Goal: Check status: Check status

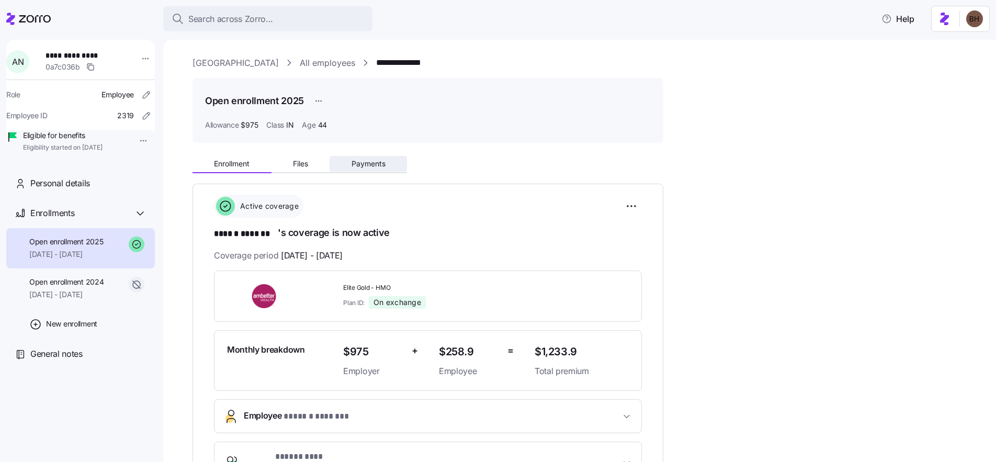
click at [367, 164] on span "Payments" at bounding box center [368, 163] width 34 height 7
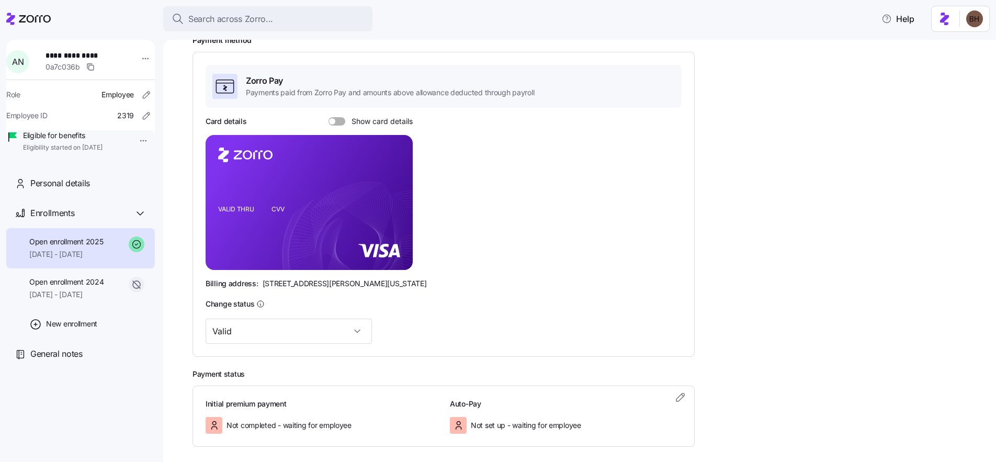
scroll to position [2, 0]
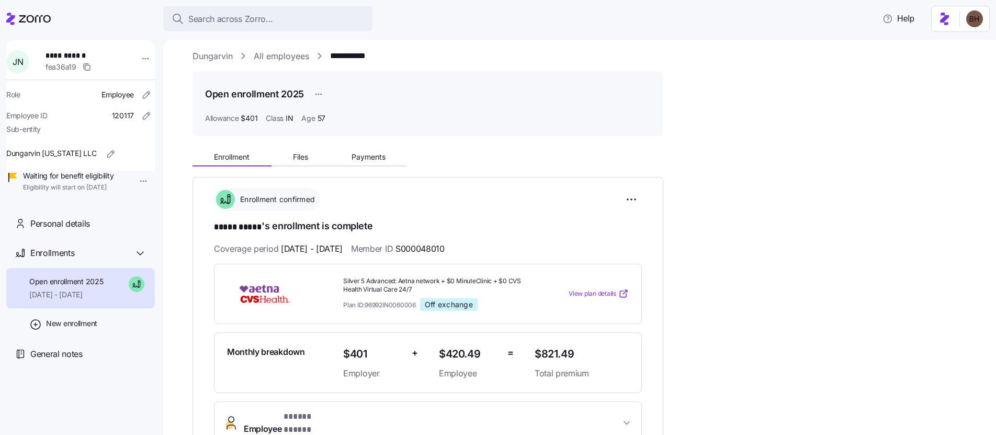
scroll to position [8, 0]
click at [310, 157] on button "Files" at bounding box center [300, 155] width 59 height 16
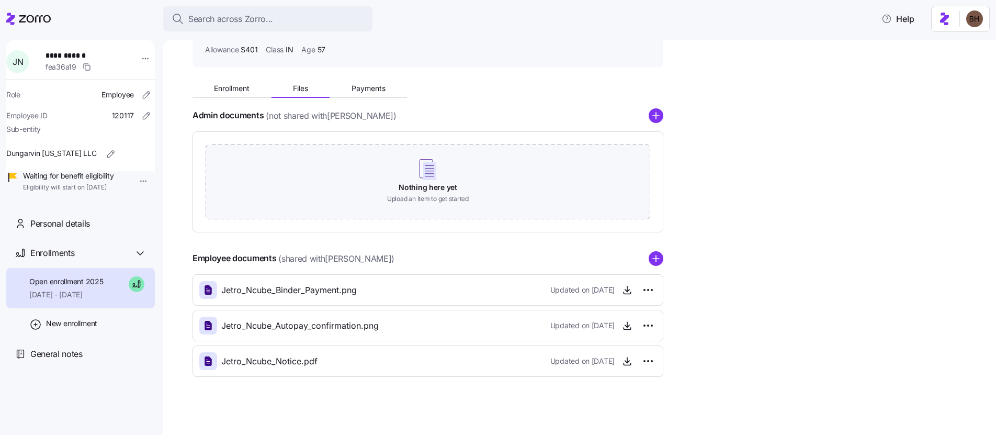
scroll to position [80, 0]
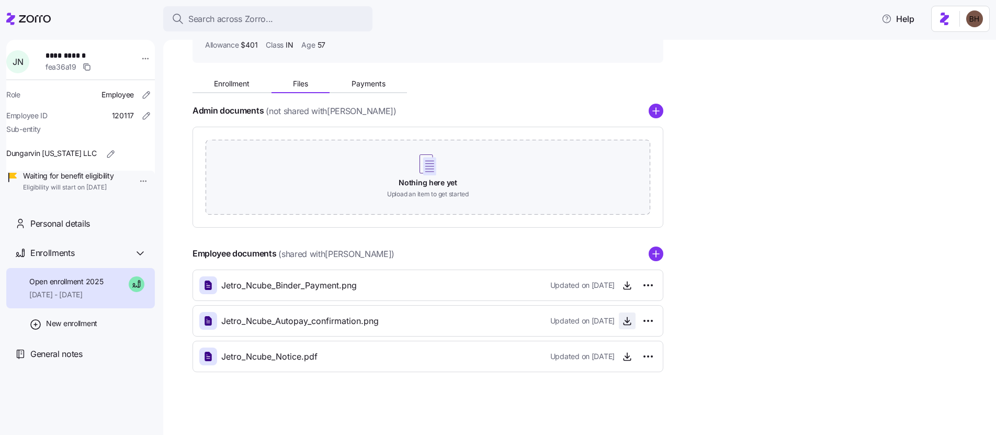
click at [628, 320] on icon "button" at bounding box center [627, 320] width 10 height 10
click at [232, 87] on span "Enrollment" at bounding box center [232, 83] width 36 height 7
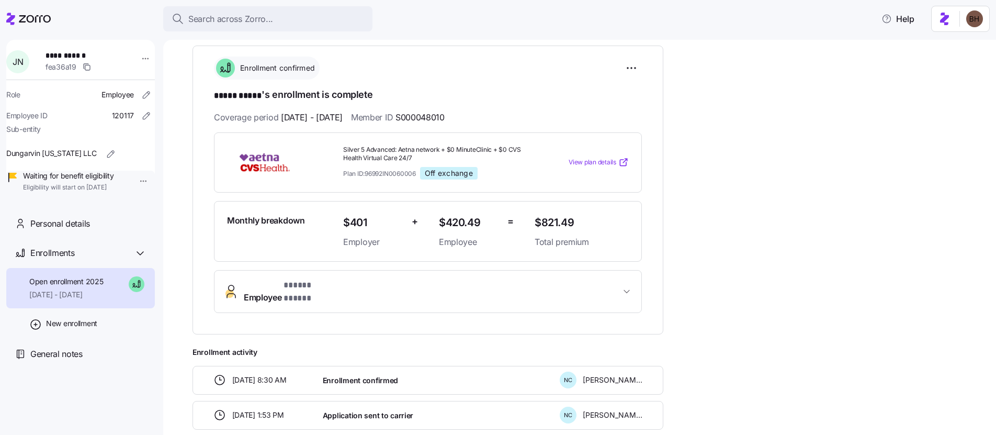
scroll to position [113, 0]
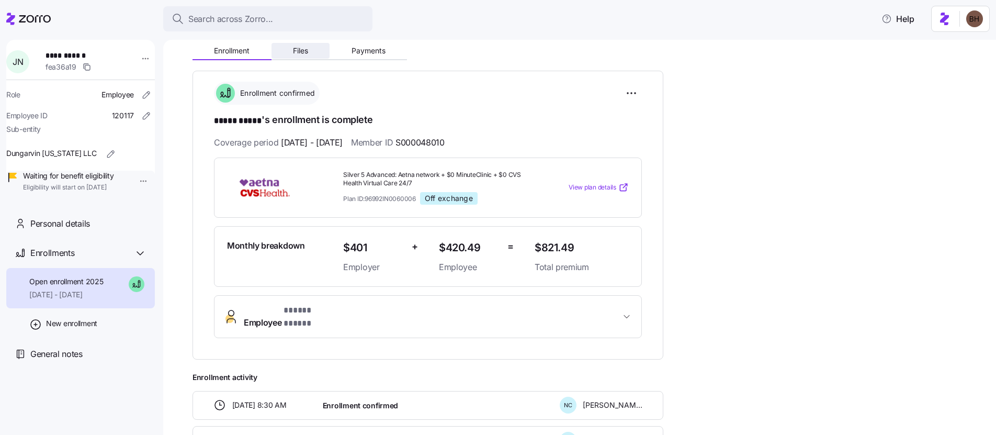
click at [304, 48] on span "Files" at bounding box center [300, 50] width 15 height 7
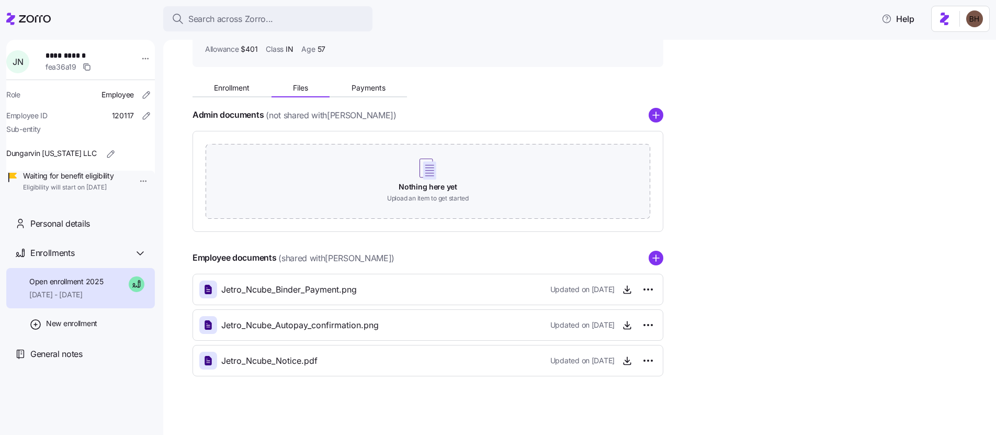
scroll to position [80, 0]
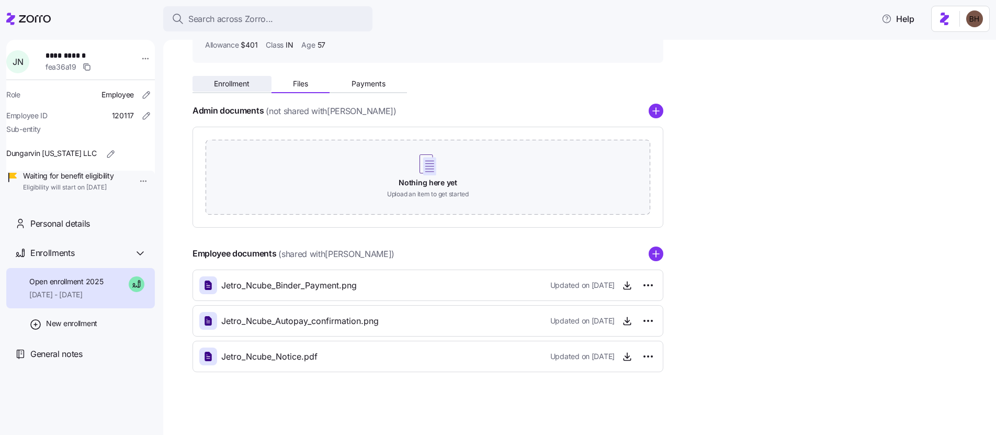
click at [232, 83] on span "Enrollment" at bounding box center [232, 83] width 36 height 7
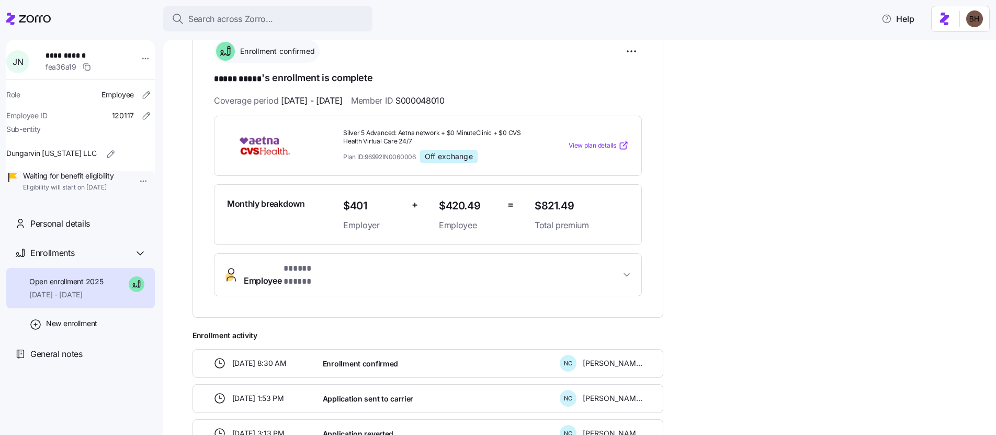
scroll to position [111, 0]
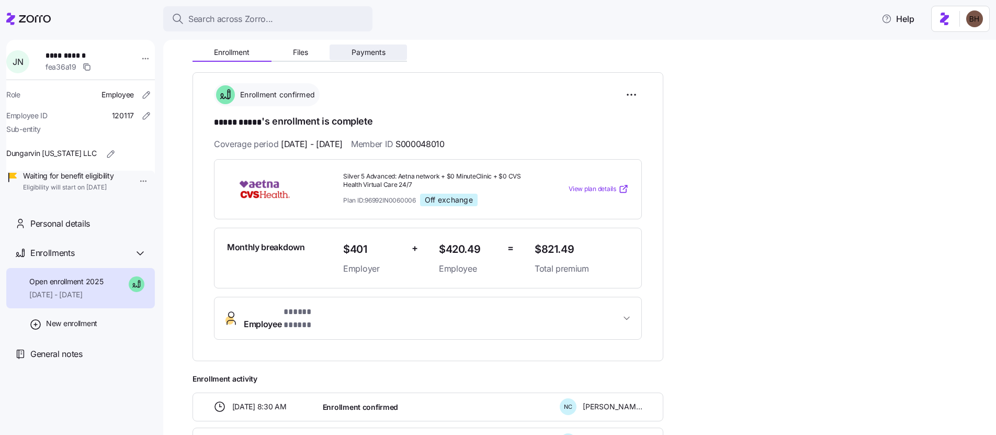
click at [364, 53] on span "Payments" at bounding box center [368, 52] width 34 height 7
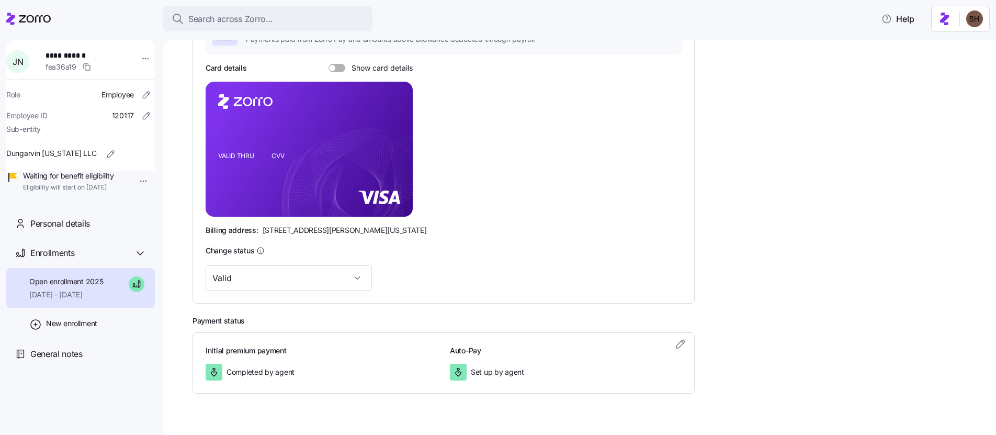
scroll to position [223, 0]
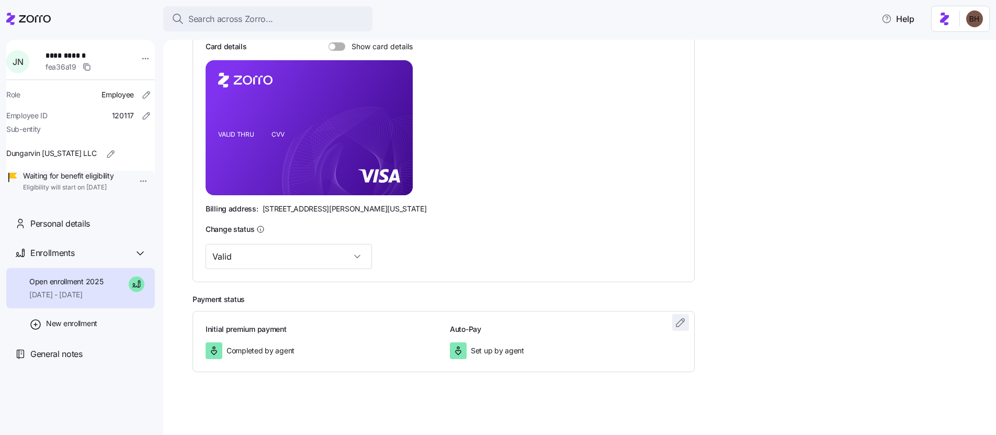
click at [679, 320] on icon "button" at bounding box center [680, 322] width 13 height 13
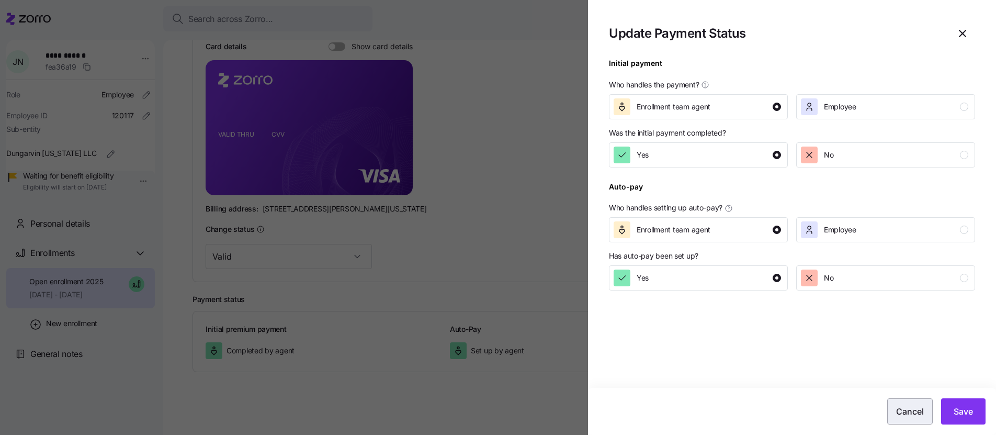
click at [902, 415] on span "Cancel" at bounding box center [910, 411] width 28 height 13
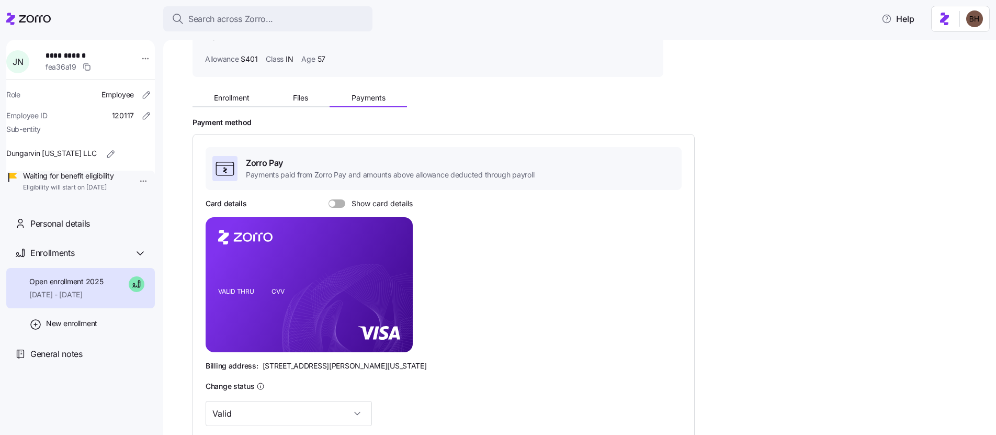
scroll to position [63, 0]
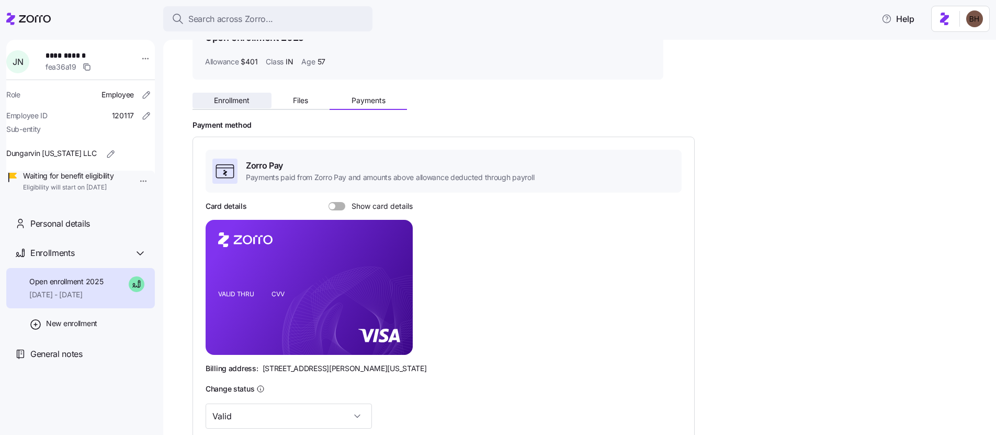
click at [247, 101] on span "Enrollment" at bounding box center [232, 100] width 36 height 7
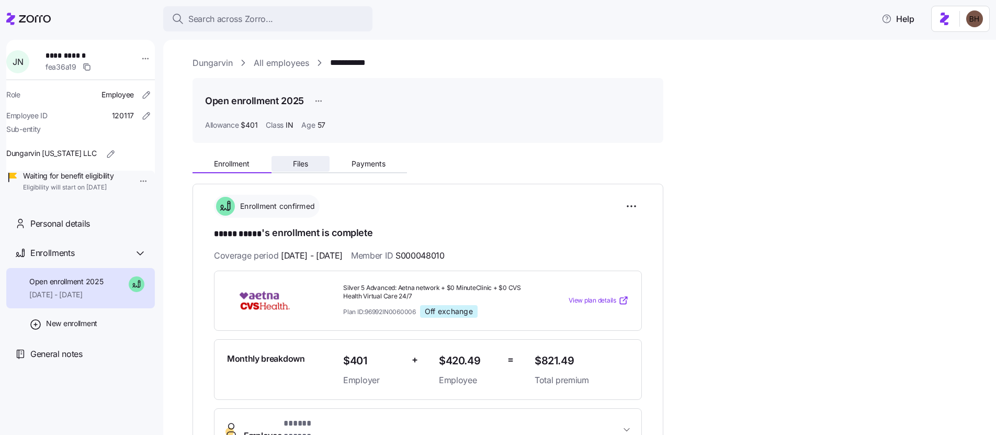
click at [304, 164] on span "Files" at bounding box center [300, 163] width 15 height 7
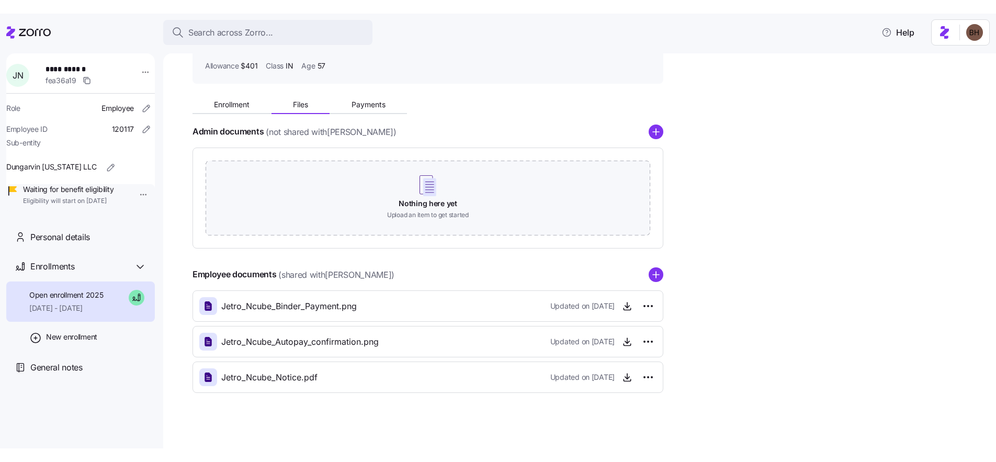
scroll to position [80, 0]
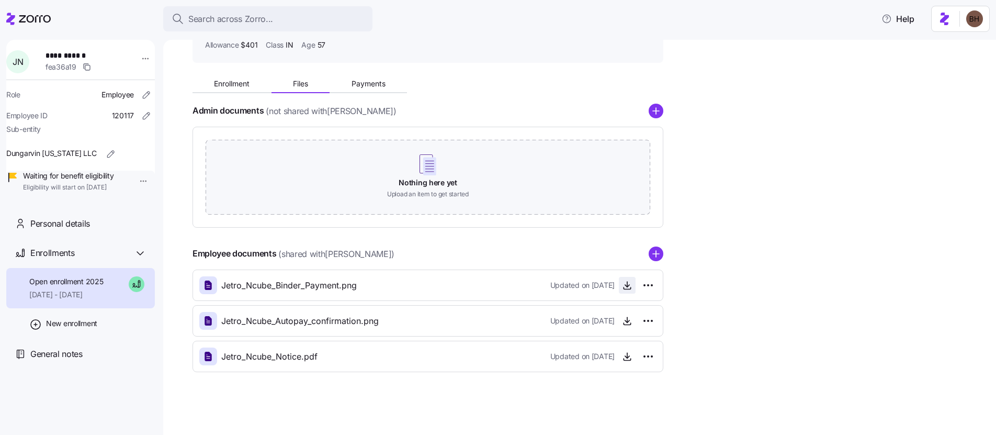
click at [630, 289] on icon "button" at bounding box center [627, 285] width 10 height 10
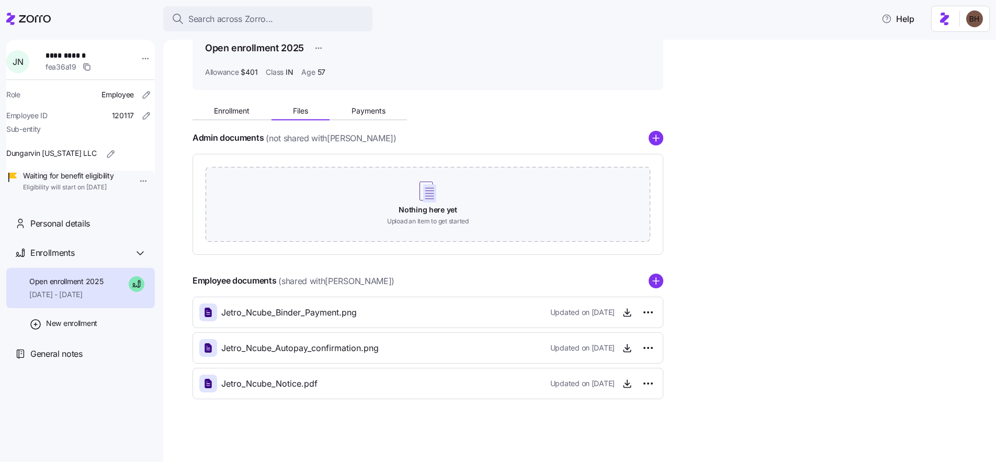
scroll to position [53, 0]
click at [624, 315] on icon "button" at bounding box center [627, 312] width 10 height 10
click at [241, 113] on span "Enrollment" at bounding box center [232, 110] width 36 height 7
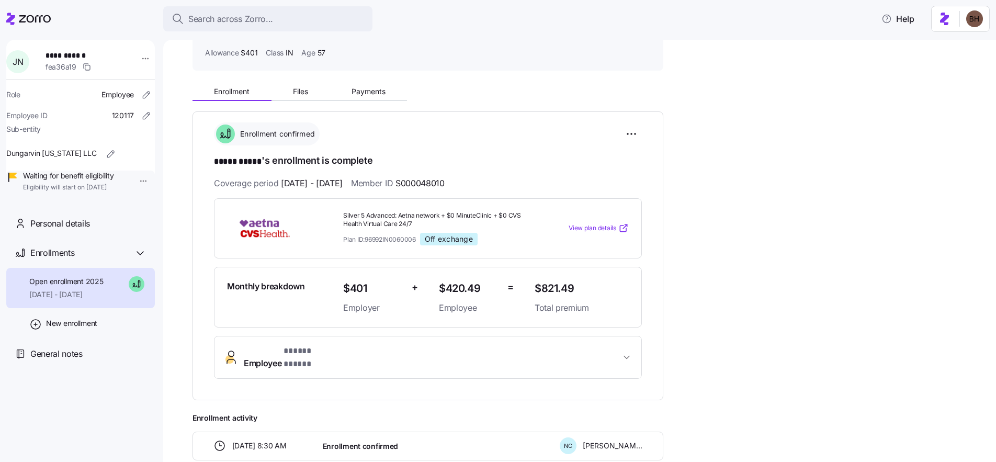
scroll to position [80, 0]
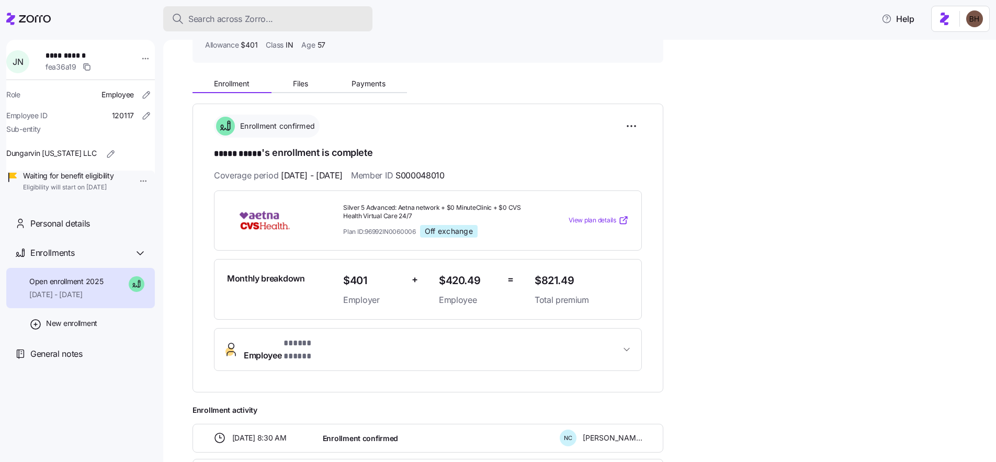
click at [251, 20] on span "Search across Zorro..." at bounding box center [230, 19] width 85 height 13
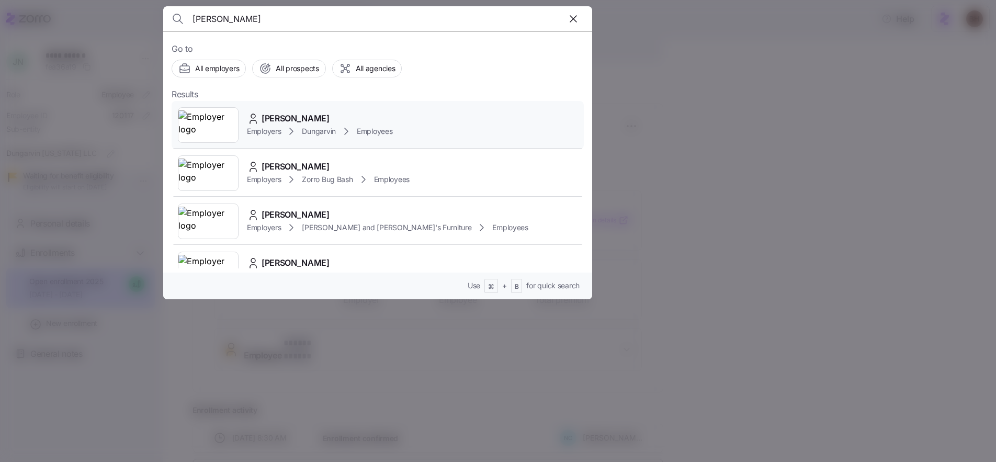
type input "timothy cop"
click at [310, 117] on span "Timothy Coppinger" at bounding box center [295, 118] width 68 height 13
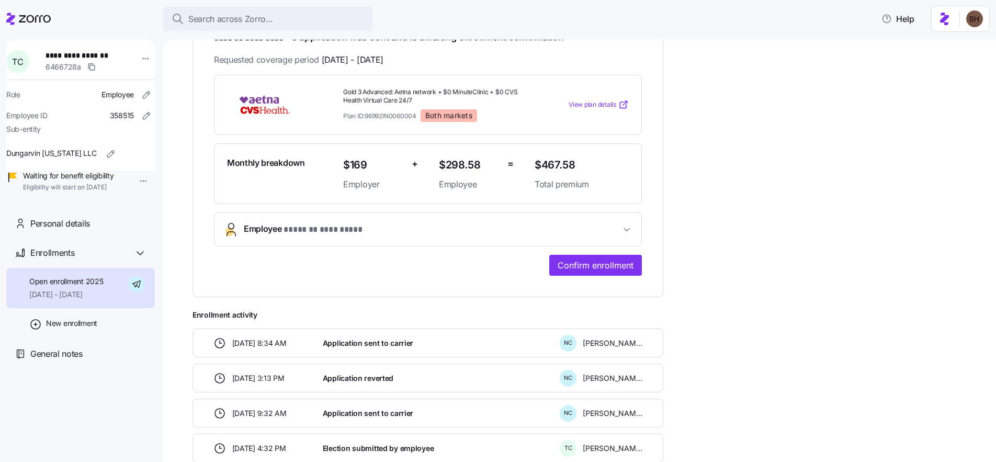
scroll to position [177, 0]
